Goal: Check status: Check status

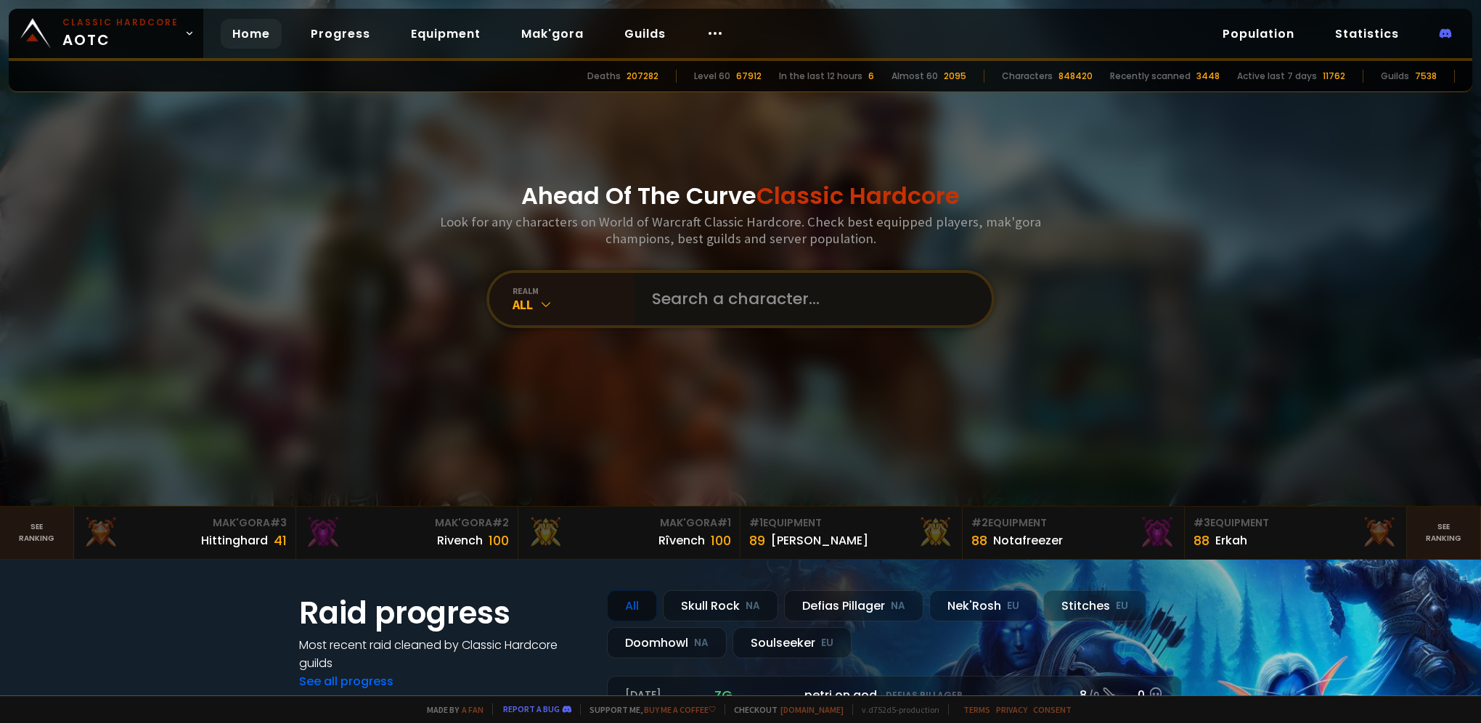
click at [750, 295] on input "text" at bounding box center [808, 299] width 331 height 52
type input "ц"
type input "warriorhc"
click at [683, 313] on input "text" at bounding box center [808, 299] width 331 height 52
type input "hardcorew"
